Goal: Task Accomplishment & Management: Manage account settings

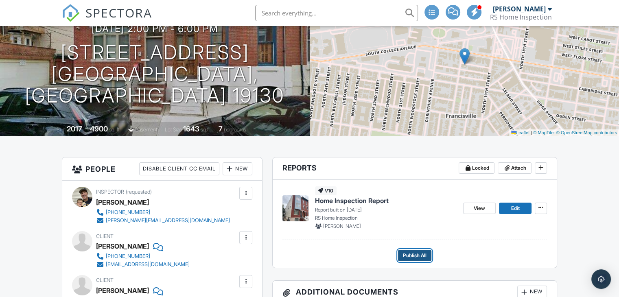
click at [418, 257] on span "Publish All" at bounding box center [415, 256] width 24 height 8
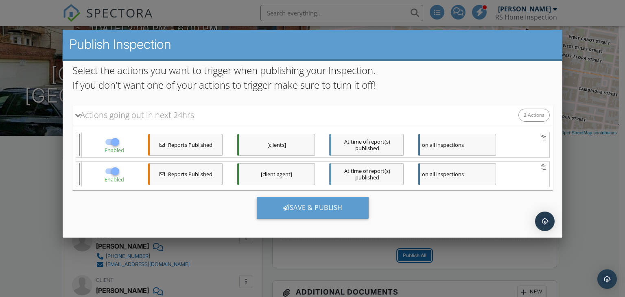
scroll to position [62, 0]
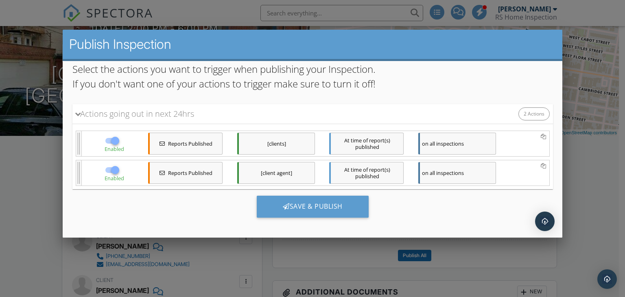
click at [292, 139] on div "[clients]" at bounding box center [276, 144] width 78 height 22
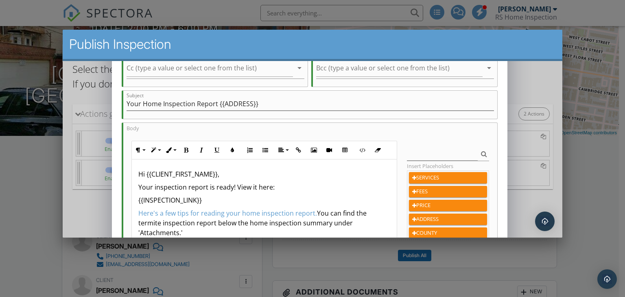
scroll to position [122, 0]
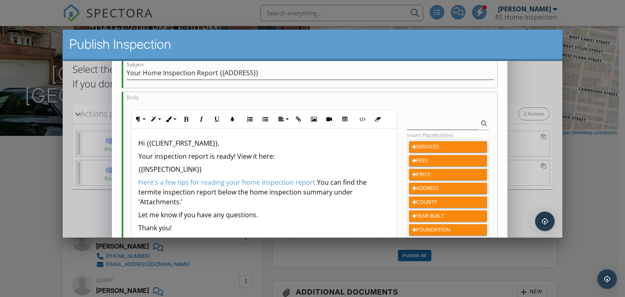
click at [215, 193] on p "Here's a few tips for reading your home inspection report. You can find the ter…" at bounding box center [264, 191] width 252 height 29
drag, startPoint x: 214, startPoint y: 191, endPoint x: 139, endPoint y: 193, distance: 75.3
click at [139, 193] on p "Here's a few tips for reading your home inspection report. You can find the ter…" at bounding box center [264, 191] width 252 height 29
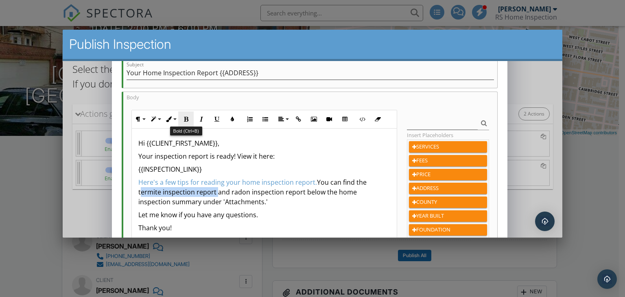
click at [187, 116] on icon "button" at bounding box center [186, 119] width 6 height 6
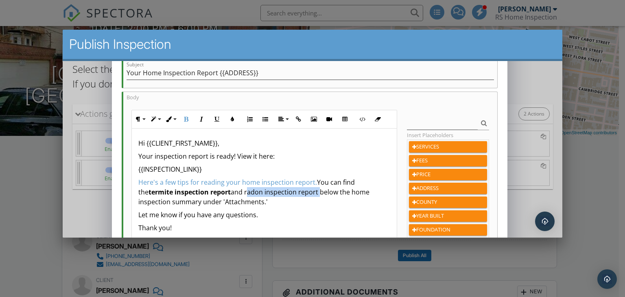
drag, startPoint x: 307, startPoint y: 191, endPoint x: 236, endPoint y: 190, distance: 70.8
click at [236, 190] on p "Here's a few tips for reading your home inspection report. You can find the ter…" at bounding box center [264, 191] width 252 height 29
click at [184, 118] on icon "button" at bounding box center [186, 119] width 6 height 6
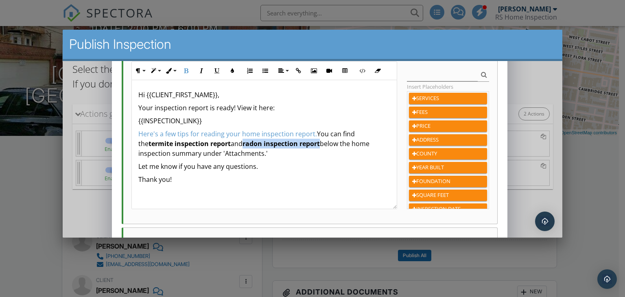
scroll to position [244, 0]
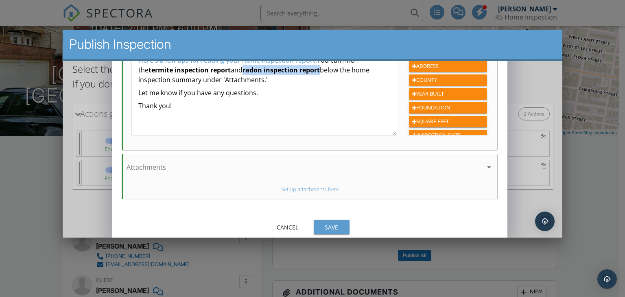
click at [337, 221] on button "Save" at bounding box center [331, 227] width 36 height 15
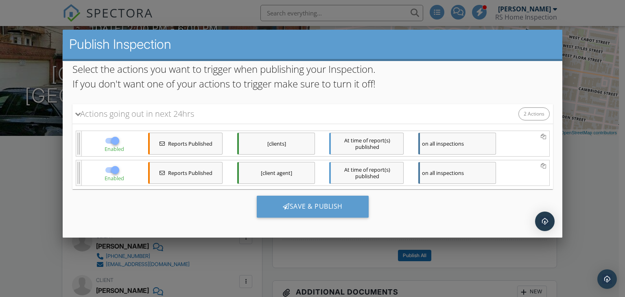
click at [280, 134] on div "[clients]" at bounding box center [276, 144] width 78 height 22
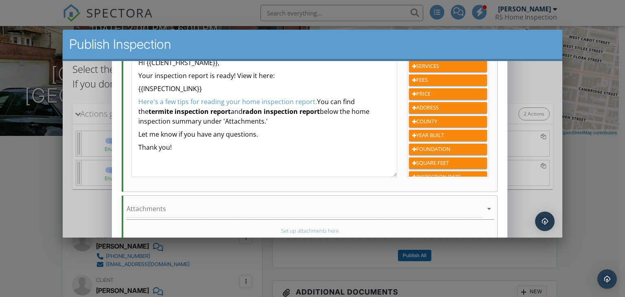
scroll to position [203, 0]
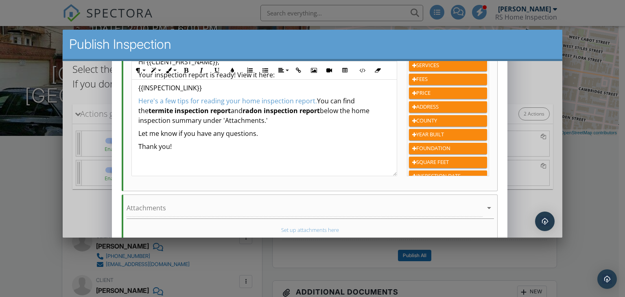
drag, startPoint x: 279, startPoint y: 120, endPoint x: 315, endPoint y: 102, distance: 40.4
click at [315, 102] on p "Here's a few tips for reading your home inspection report. You can find the ter…" at bounding box center [264, 110] width 252 height 29
copy p "You can find the termite inspection report and radon inspection report below th…"
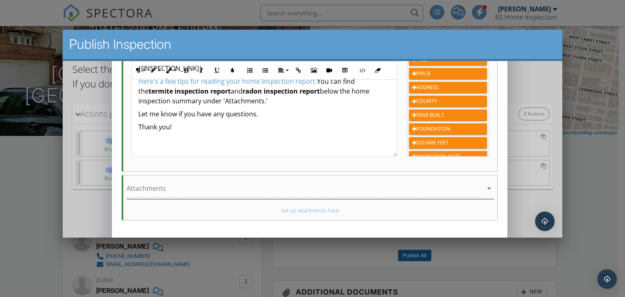
scroll to position [249, 0]
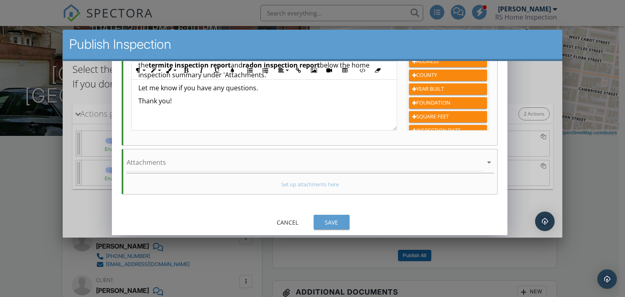
click at [341, 220] on div "Save" at bounding box center [331, 222] width 23 height 9
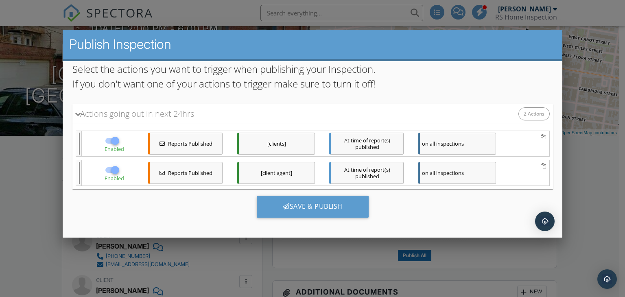
click at [280, 171] on div "[client agent]" at bounding box center [276, 173] width 78 height 22
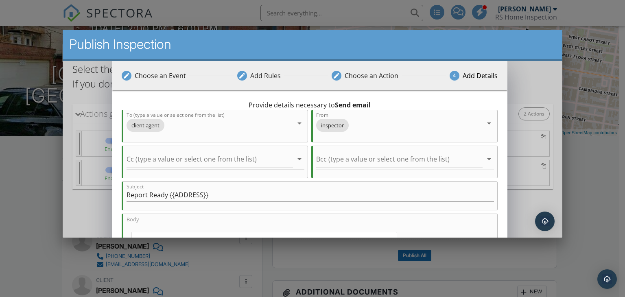
scroll to position [163, 0]
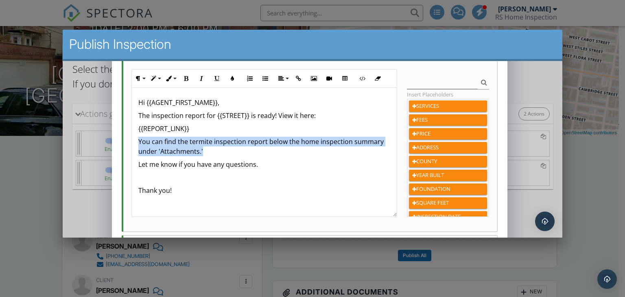
drag, startPoint x: 209, startPoint y: 152, endPoint x: 138, endPoint y: 141, distance: 71.7
click at [138, 141] on p "You can find the termite inspection report below the home inspection summary un…" at bounding box center [264, 147] width 252 height 20
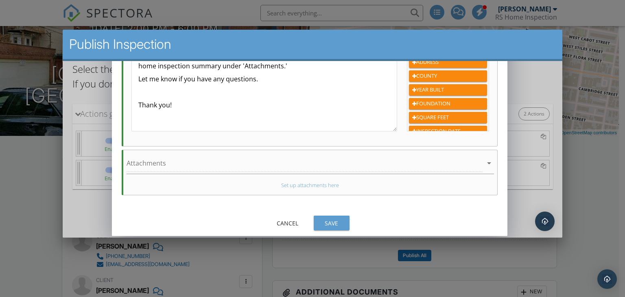
scroll to position [249, 0]
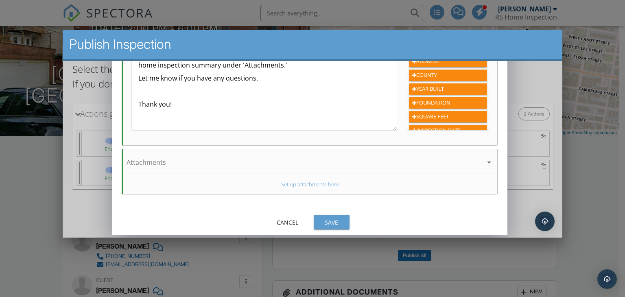
click at [333, 218] on div "Save" at bounding box center [331, 222] width 23 height 9
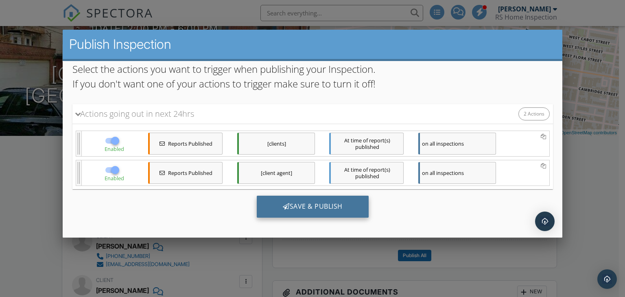
click at [339, 210] on div "Save & Publish" at bounding box center [312, 207] width 112 height 22
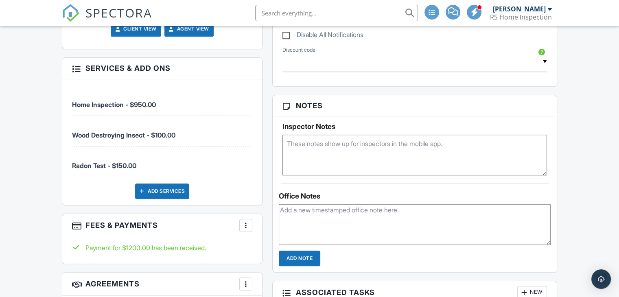
scroll to position [692, 0]
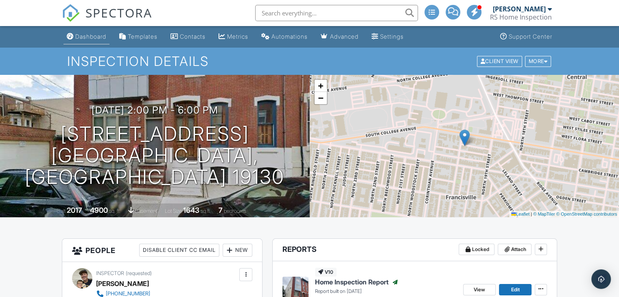
click at [76, 36] on div "Dashboard" at bounding box center [90, 36] width 31 height 7
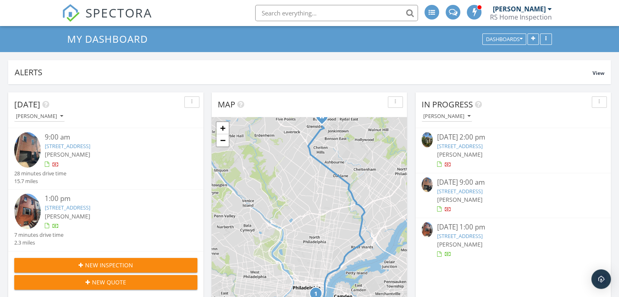
scroll to position [41, 0]
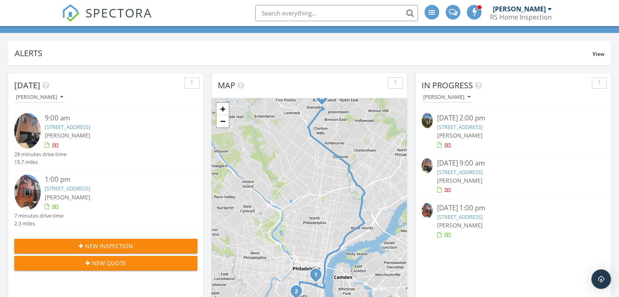
click at [482, 128] on link "436 E Durham St, Philadelphia, PA 19119" at bounding box center [460, 126] width 46 height 7
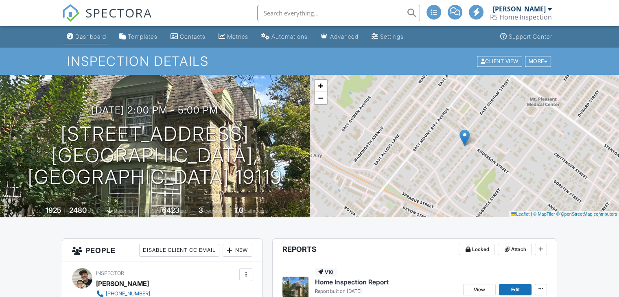
click at [98, 38] on div "Dashboard" at bounding box center [90, 36] width 31 height 7
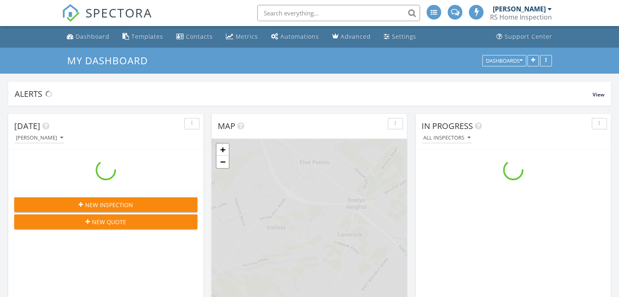
scroll to position [753, 632]
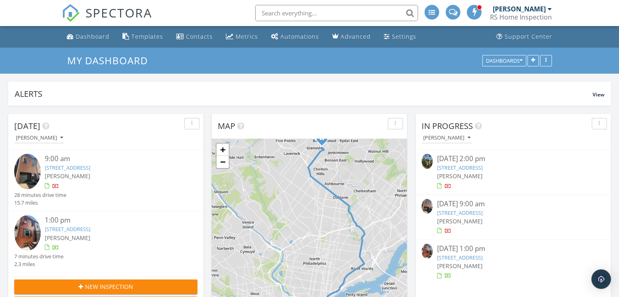
click at [482, 213] on link "[STREET_ADDRESS]" at bounding box center [460, 212] width 46 height 7
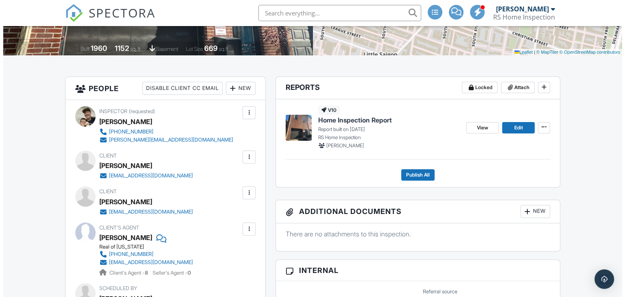
scroll to position [163, 0]
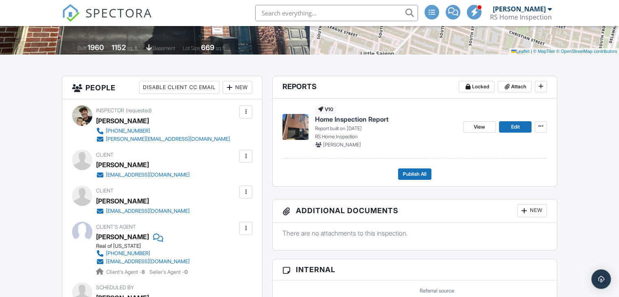
click at [534, 209] on div "New" at bounding box center [532, 210] width 30 height 13
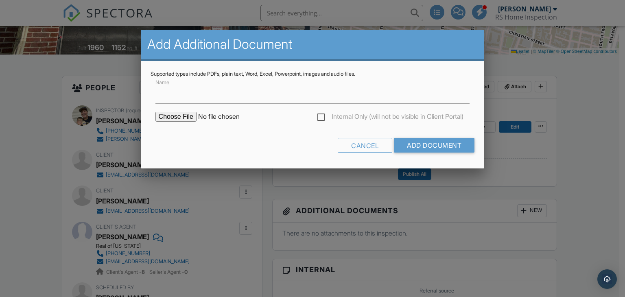
click at [181, 118] on input "file" at bounding box center [224, 117] width 138 height 10
type input "C:\fakepath\Termite Report [STREET_ADDRESS]pdf"
click at [423, 147] on input "Add Document" at bounding box center [434, 145] width 81 height 15
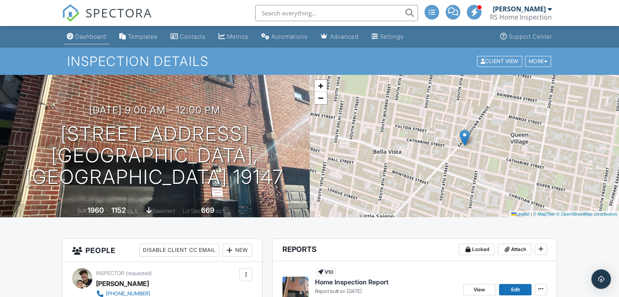
click at [80, 32] on link "Dashboard" at bounding box center [86, 36] width 46 height 15
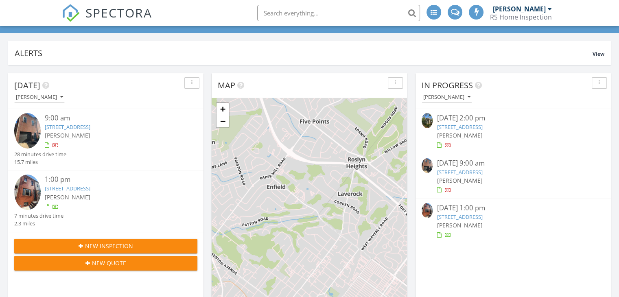
scroll to position [4, 4]
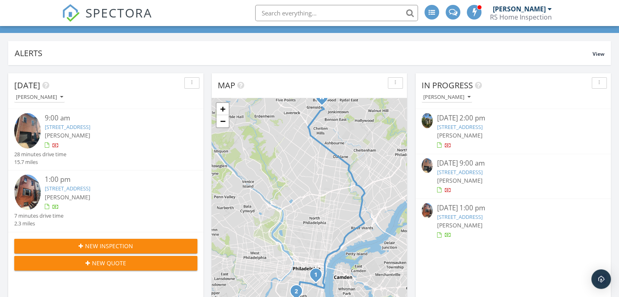
click at [477, 219] on link "[STREET_ADDRESS]" at bounding box center [460, 216] width 46 height 7
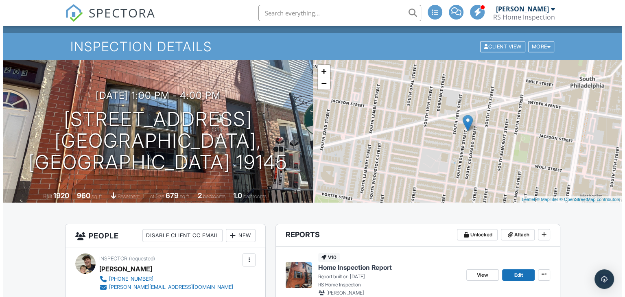
scroll to position [122, 0]
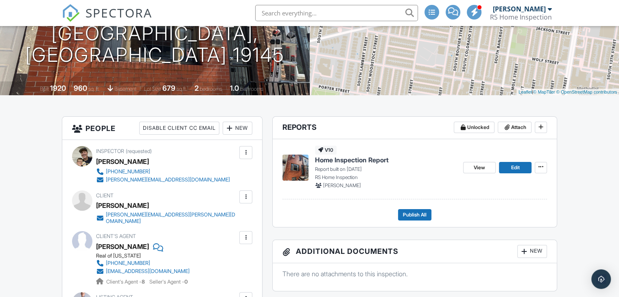
click at [534, 249] on div "New" at bounding box center [532, 251] width 30 height 13
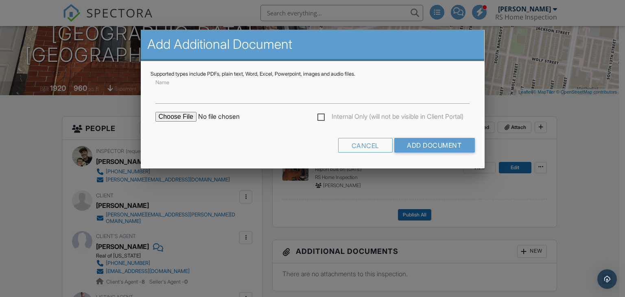
click at [169, 116] on input "file" at bounding box center [224, 117] width 138 height 10
type input "C:\fakepath\Termite Report [STREET_ADDRESS]pdf"
click at [423, 146] on input "Add Document" at bounding box center [434, 145] width 81 height 15
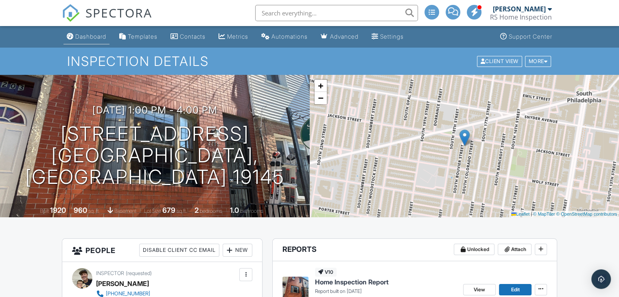
click at [85, 35] on div "Dashboard" at bounding box center [90, 36] width 31 height 7
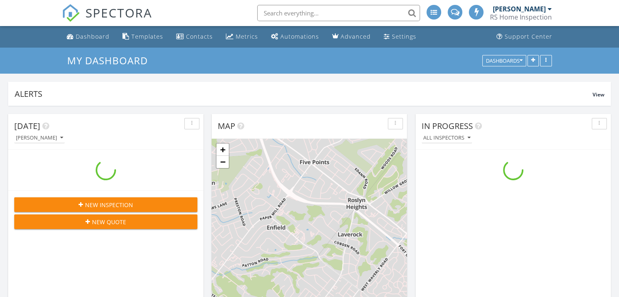
scroll to position [4, 4]
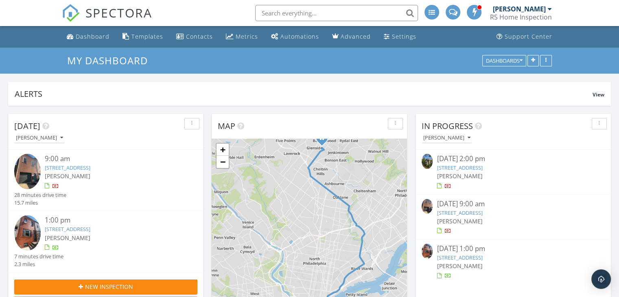
click at [482, 165] on link "[STREET_ADDRESS]" at bounding box center [460, 167] width 46 height 7
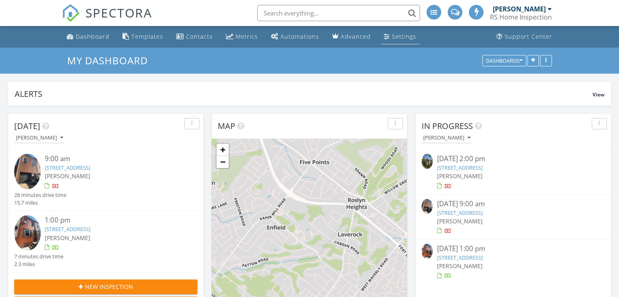
scroll to position [4, 4]
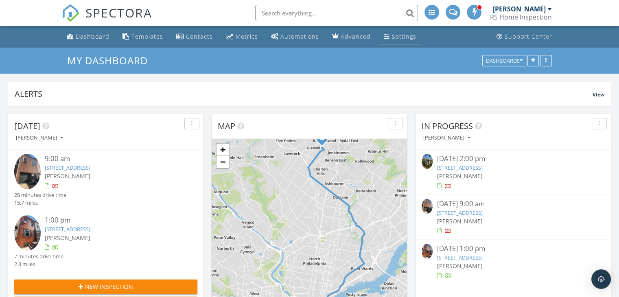
click at [405, 41] on link "Settings" at bounding box center [400, 36] width 39 height 15
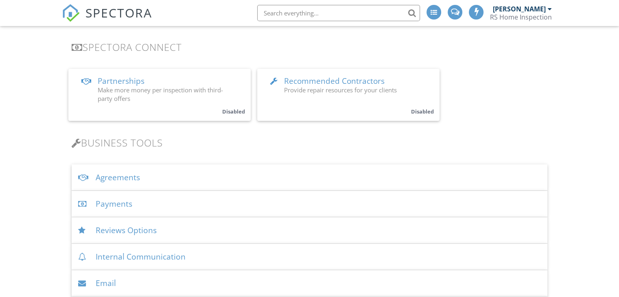
click at [140, 204] on div "Payments" at bounding box center [310, 204] width 476 height 26
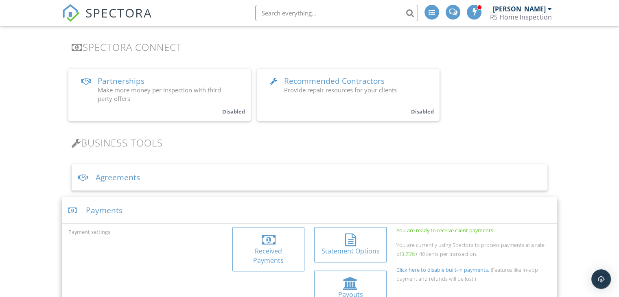
click at [256, 234] on div at bounding box center [268, 240] width 59 height 13
